Goal: Find specific page/section: Find specific page/section

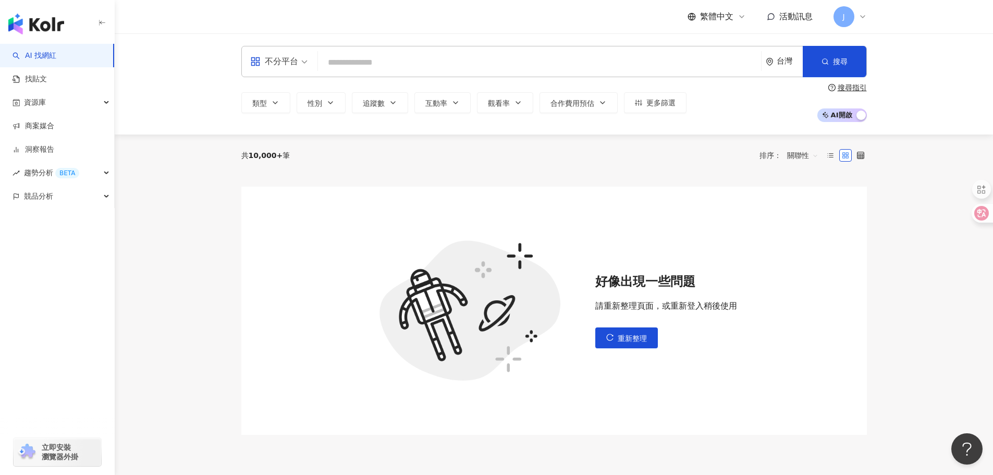
click at [218, 177] on main "不分平台 台灣 搜尋 類型 性別 追蹤數 互動率 觀看率 合作費用預估 更多篩選 搜尋指引 AI 開啟 AI 關閉 共 10,000+ 筆 排序： 關聯性 好…" at bounding box center [554, 246] width 878 height 427
